Goal: Information Seeking & Learning: Learn about a topic

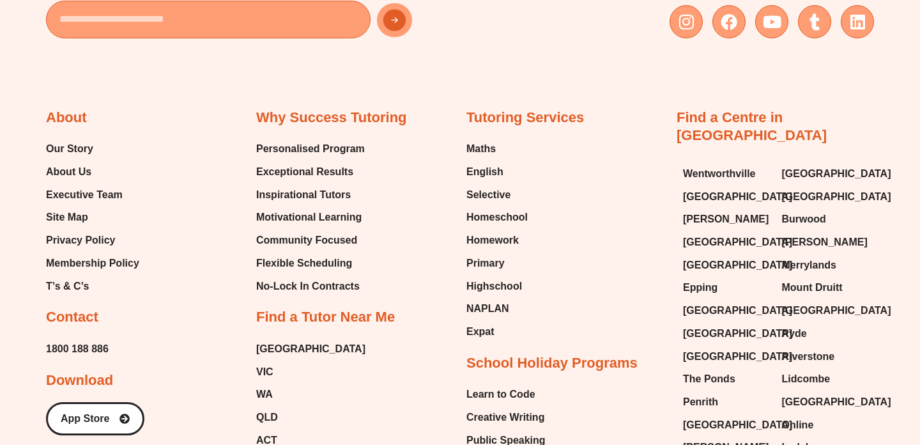
scroll to position [8022, 0]
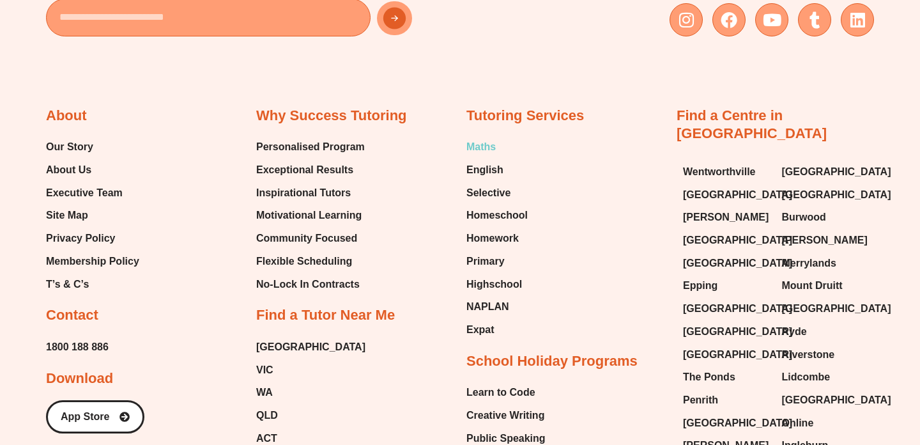
click at [489, 137] on span "Maths" at bounding box center [480, 146] width 29 height 19
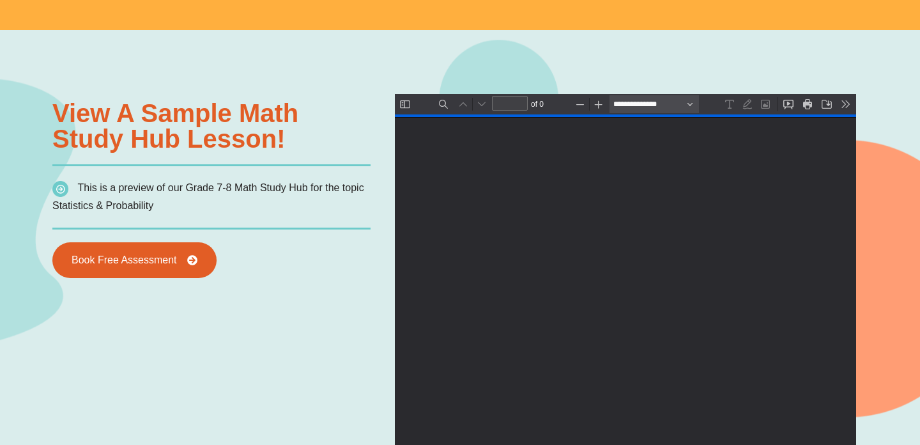
type input "*"
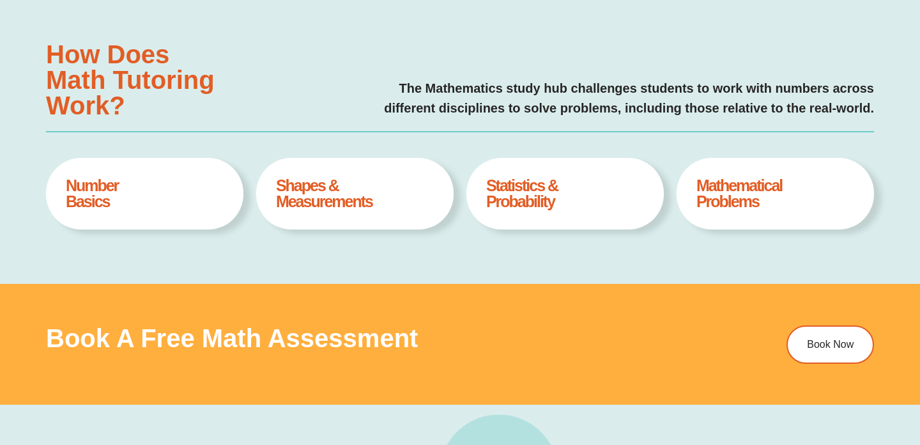
scroll to position [498, 0]
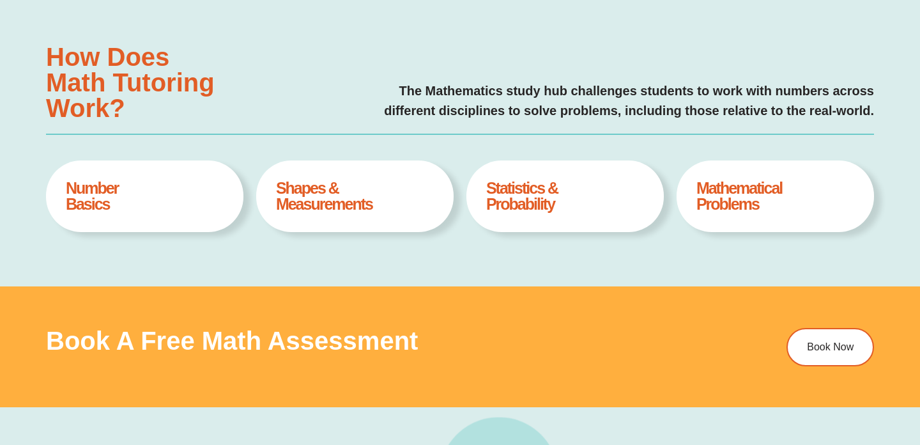
click at [342, 190] on h4 "Shapes & Measurements" at bounding box center [355, 196] width 158 height 32
click at [310, 195] on h4 "Shapes & Measurements" at bounding box center [355, 196] width 158 height 32
click at [309, 229] on div "Shapes & Measurements Book A Free Assesment" at bounding box center [354, 196] width 197 height 72
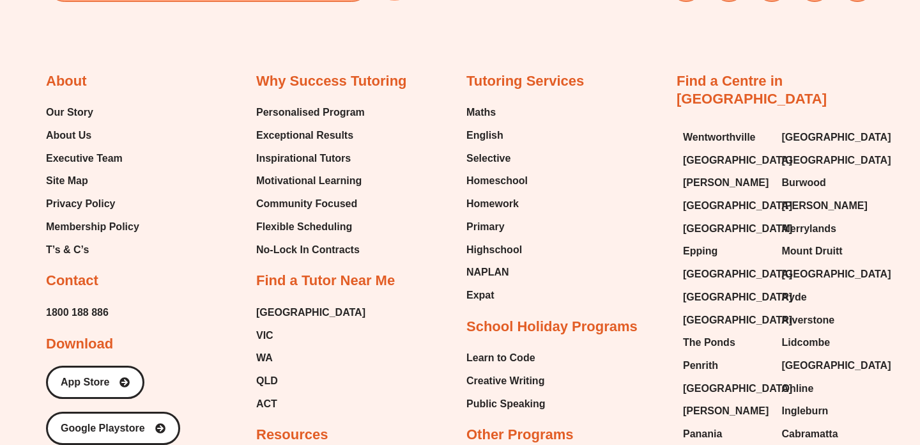
scroll to position [4627, 0]
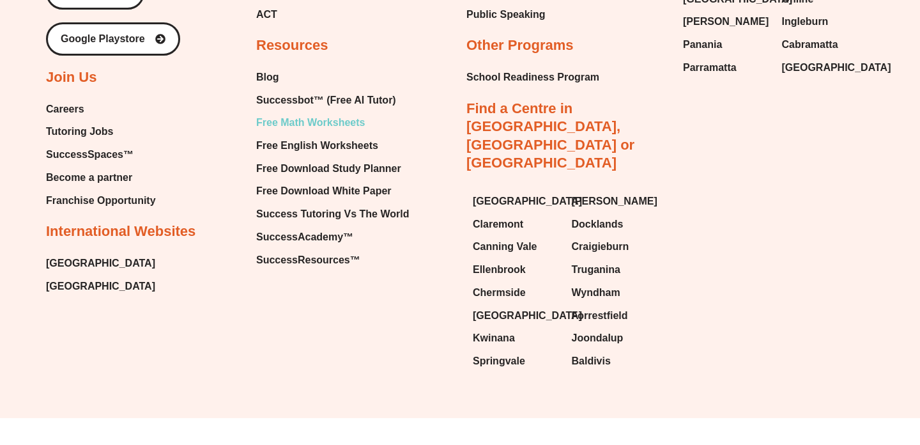
click at [316, 129] on span "Free Math Worksheets" at bounding box center [310, 122] width 109 height 19
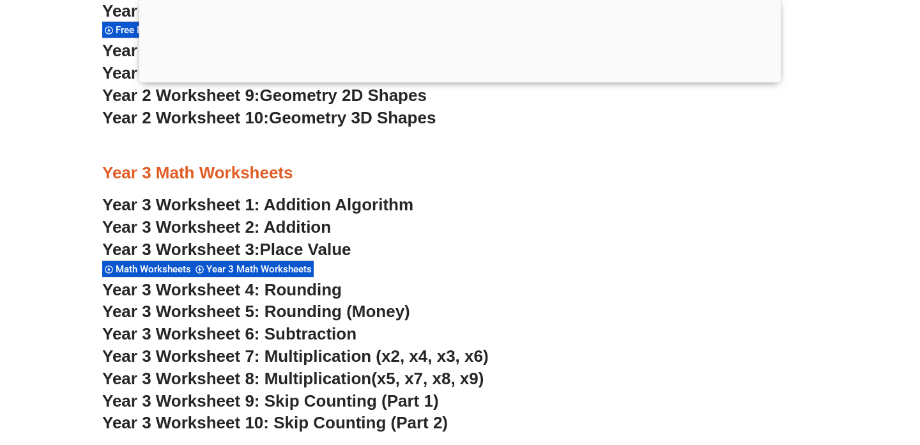
scroll to position [1778, 0]
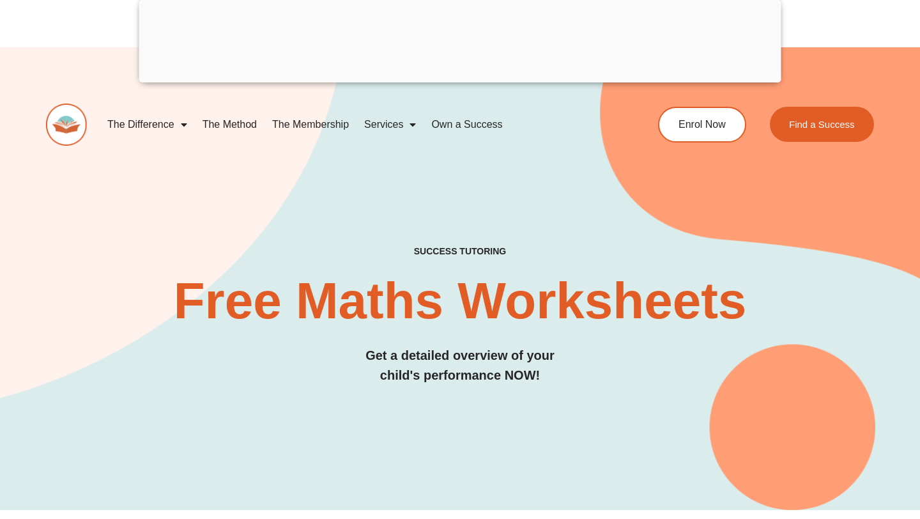
click at [65, 121] on img at bounding box center [66, 124] width 41 height 42
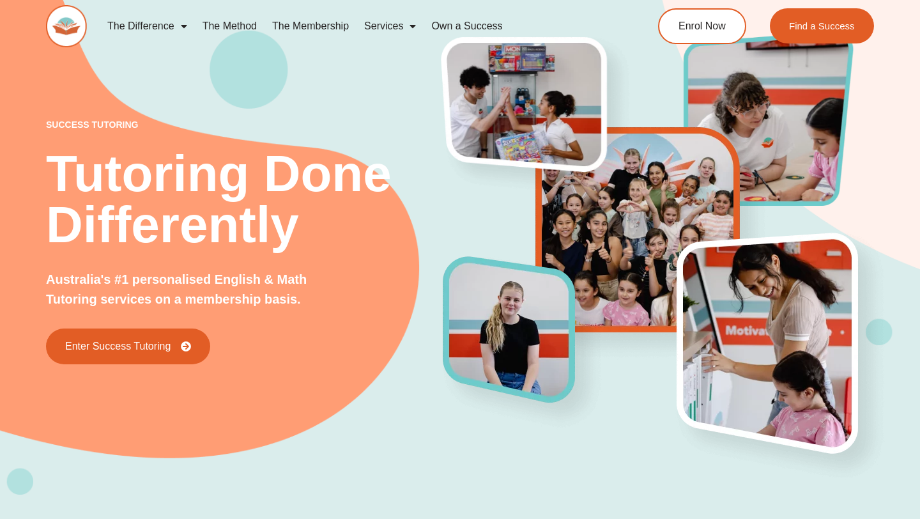
click at [312, 22] on link "The Membership" at bounding box center [310, 25] width 92 height 29
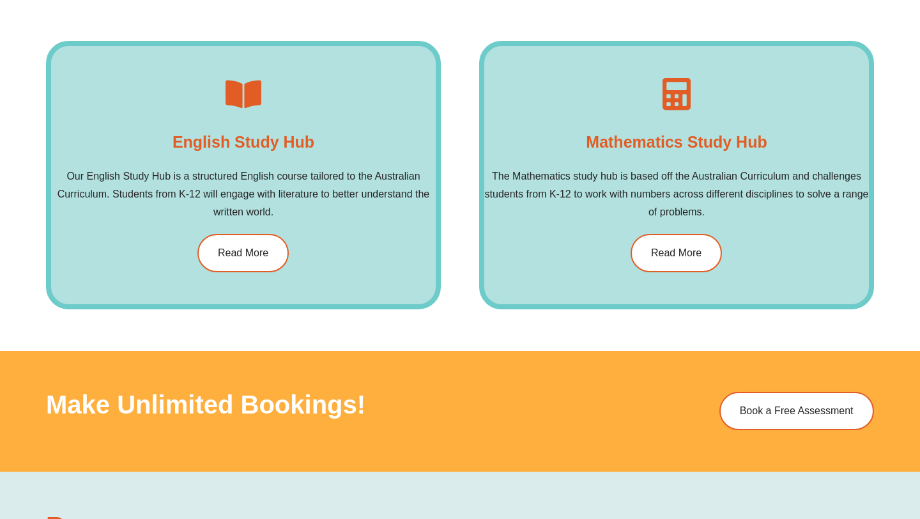
scroll to position [1790, 0]
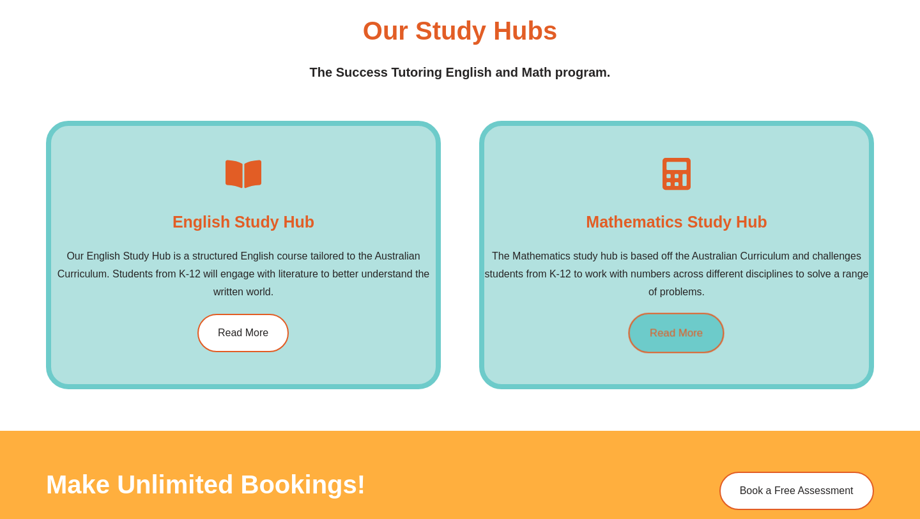
click at [668, 327] on span "Read More" at bounding box center [676, 332] width 53 height 11
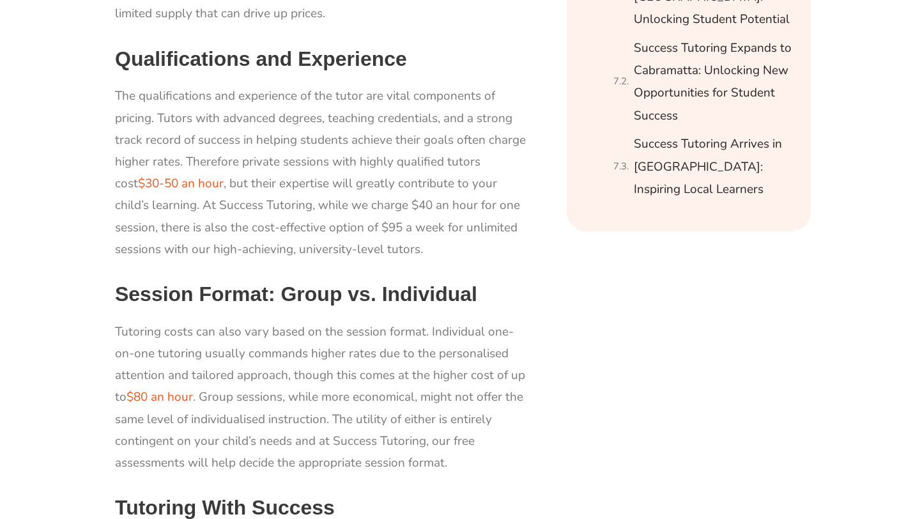
scroll to position [1068, 0]
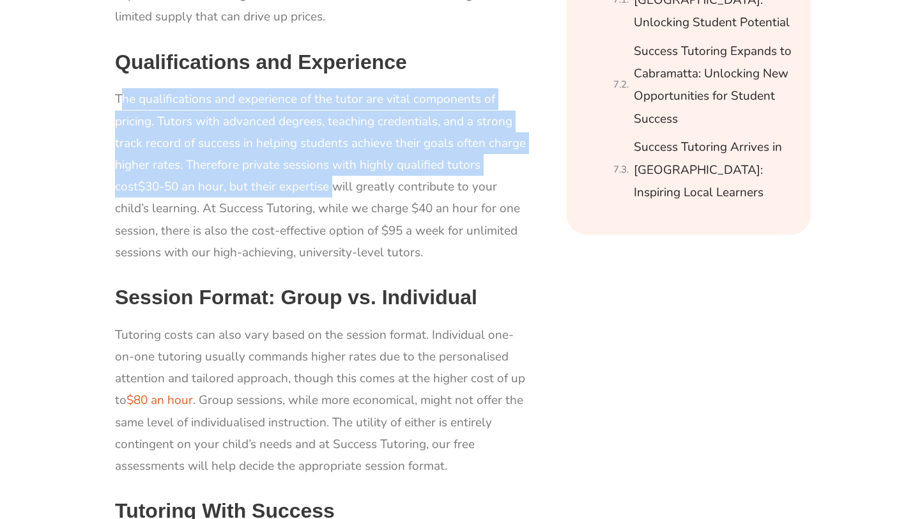
drag, startPoint x: 123, startPoint y: 98, endPoint x: 305, endPoint y: 176, distance: 197.2
click at [306, 176] on p "The qualifications and experience of the tutor are vital components of pricing.…" at bounding box center [322, 175] width 415 height 175
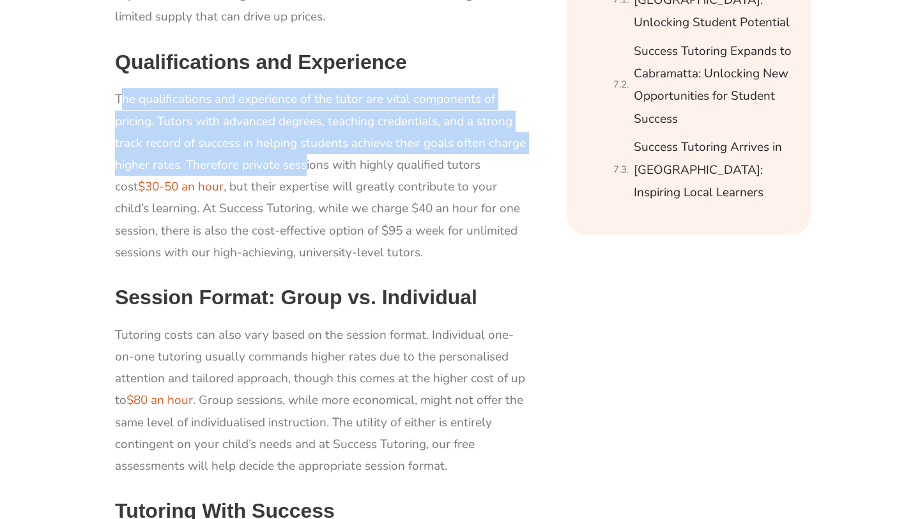
click at [305, 176] on p "The qualifications and experience of the tutor are vital components of pricing.…" at bounding box center [322, 175] width 415 height 175
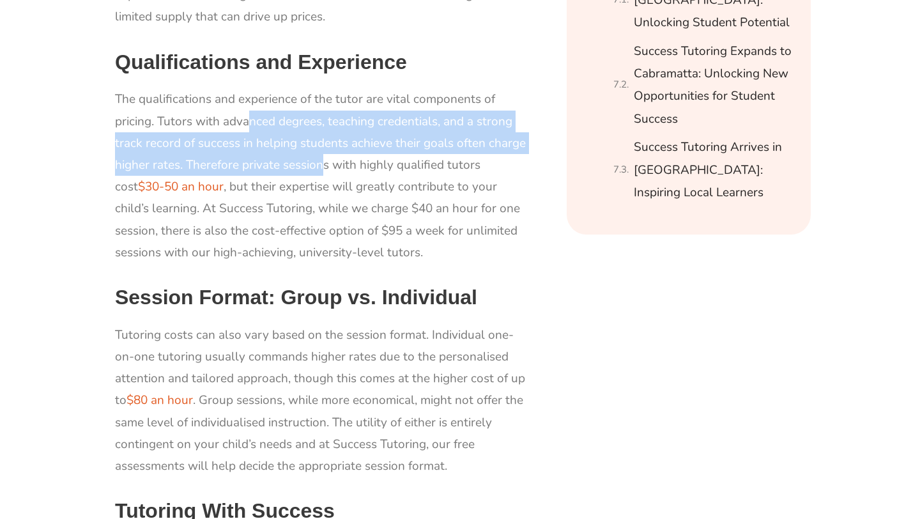
drag, startPoint x: 245, startPoint y: 125, endPoint x: 321, endPoint y: 158, distance: 82.7
click at [321, 158] on span "The qualifications and experience of the tutor are vital components of pricing.…" at bounding box center [320, 175] width 411 height 169
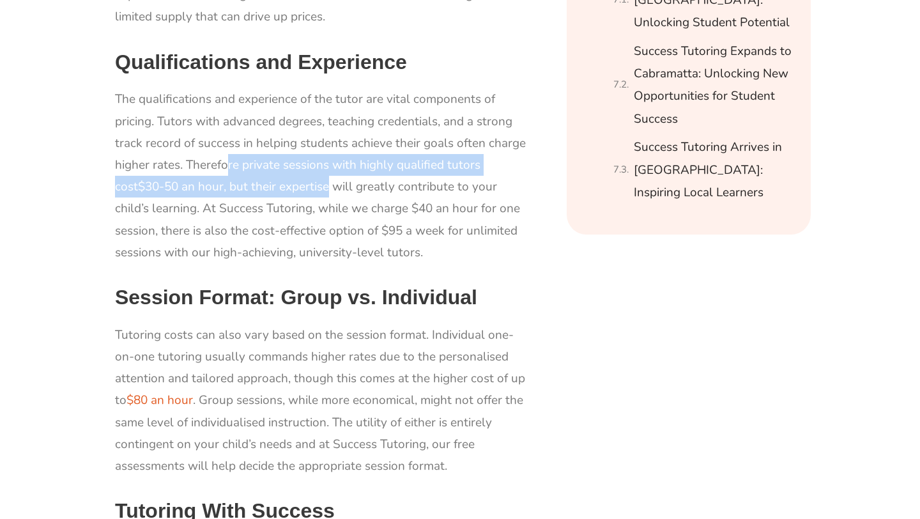
drag, startPoint x: 226, startPoint y: 158, endPoint x: 300, endPoint y: 190, distance: 80.4
click at [301, 190] on span "The qualifications and experience of the tutor are vital components of pricing.…" at bounding box center [320, 175] width 411 height 169
click at [300, 190] on span "The qualifications and experience of the tutor are vital components of pricing.…" at bounding box center [320, 175] width 411 height 169
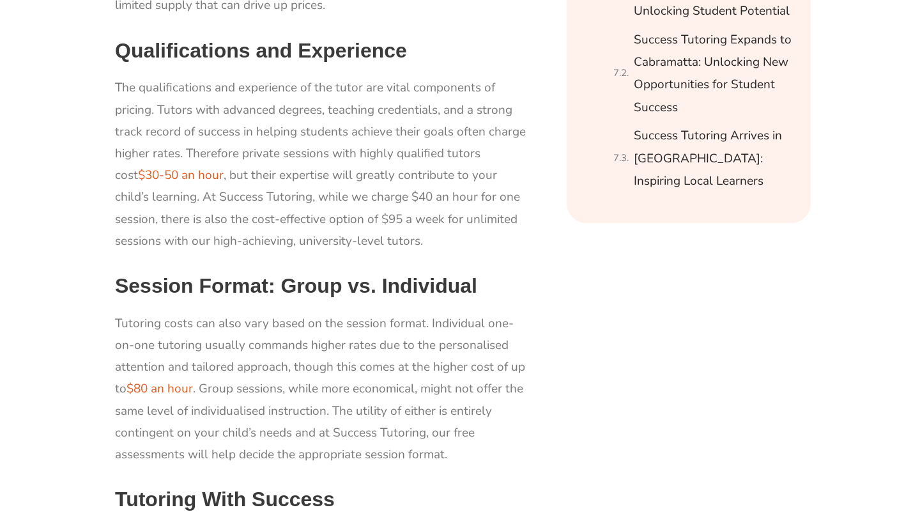
scroll to position [1074, 0]
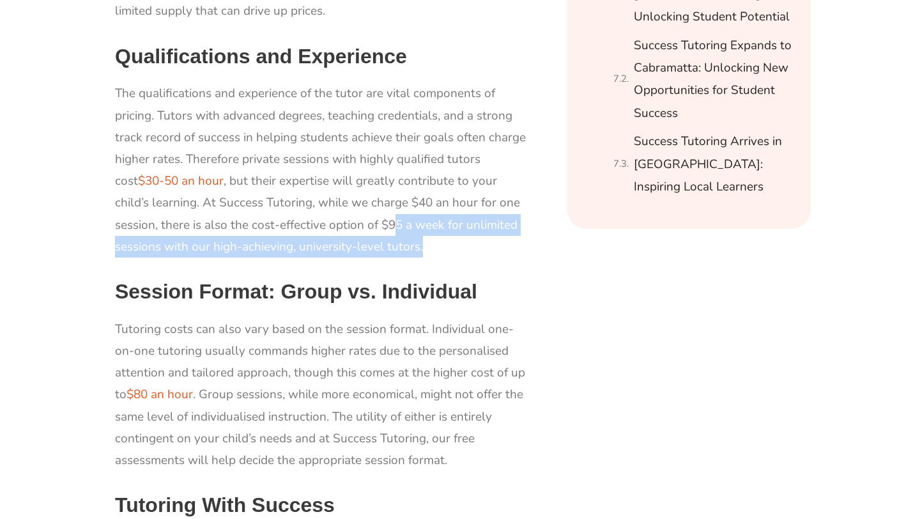
drag, startPoint x: 349, startPoint y: 217, endPoint x: 405, endPoint y: 237, distance: 59.6
click at [405, 237] on p "The qualifications and experience of the tutor are vital components of pricing.…" at bounding box center [322, 169] width 415 height 175
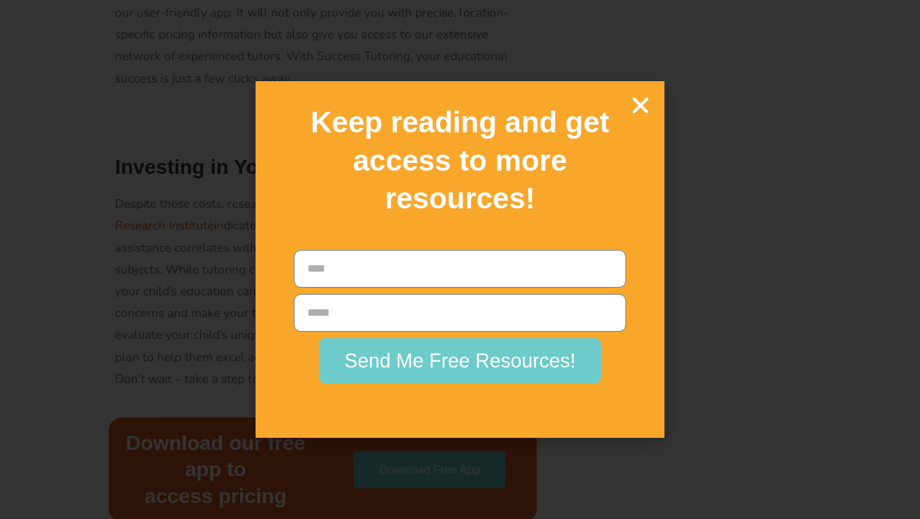
scroll to position [1715, 0]
click at [635, 114] on icon "Close" at bounding box center [640, 105] width 22 height 22
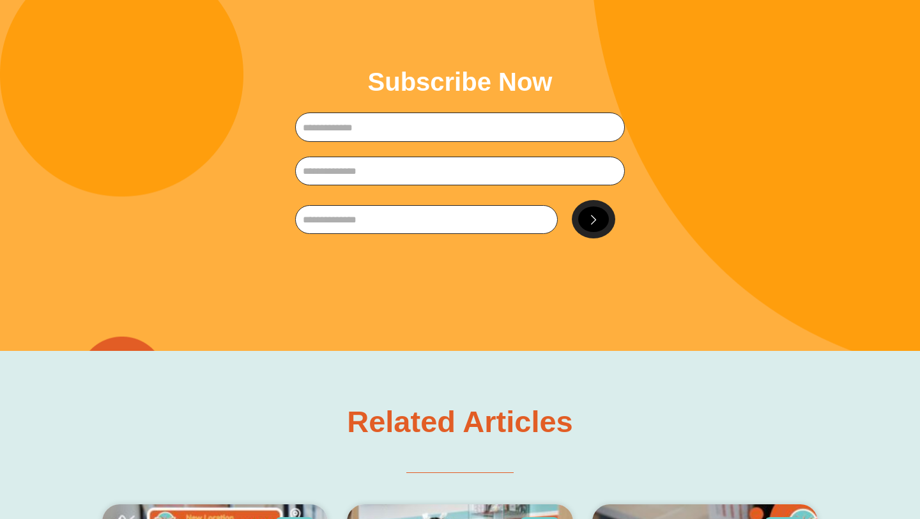
scroll to position [2141, 0]
